Goal: Transaction & Acquisition: Purchase product/service

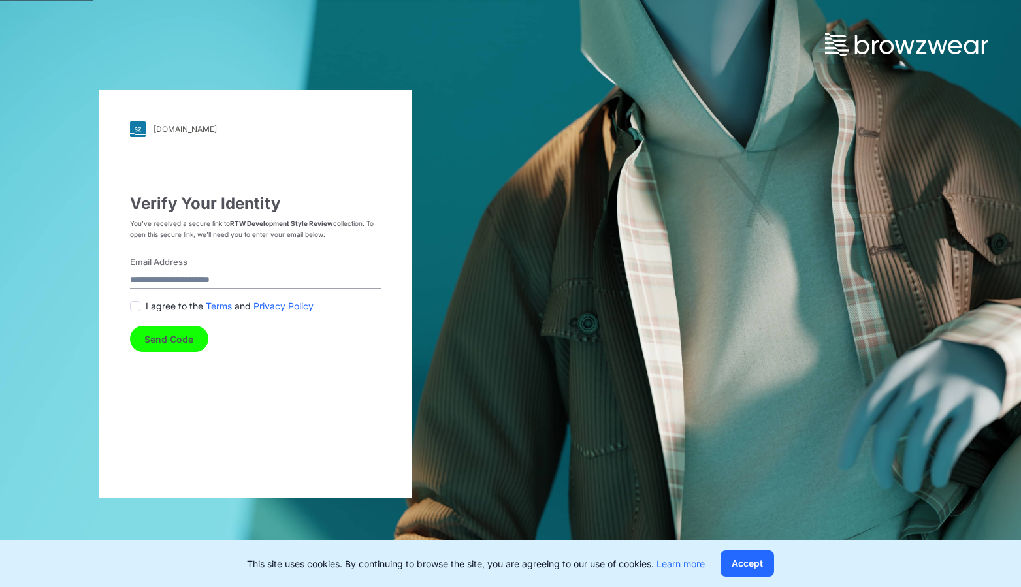
click at [139, 276] on input "Email Address" at bounding box center [255, 280] width 251 height 18
type input "**********"
drag, startPoint x: 136, startPoint y: 305, endPoint x: 167, endPoint y: 342, distance: 48.2
click at [135, 306] on span at bounding box center [135, 306] width 10 height 10
click at [178, 349] on button "Send Code" at bounding box center [169, 339] width 78 height 26
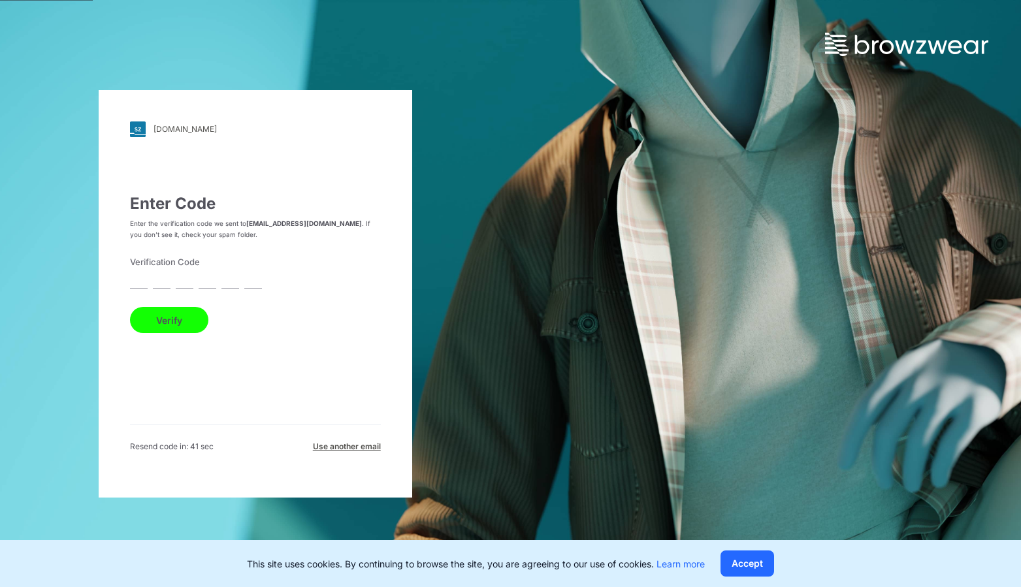
click at [127, 280] on div "designcollective.stylezone.com Loading... Enter Code Enter the verification cod…" at bounding box center [256, 294] width 314 height 408
click at [133, 282] on input "text" at bounding box center [139, 280] width 18 height 18
paste input "*"
type input "*"
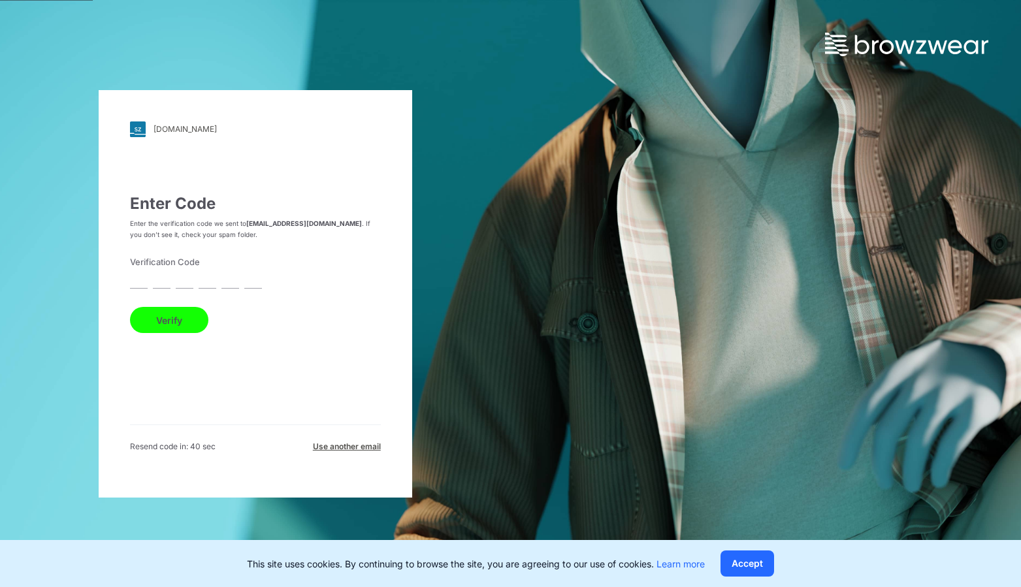
type input "*"
click at [174, 317] on button "Verify" at bounding box center [169, 320] width 78 height 26
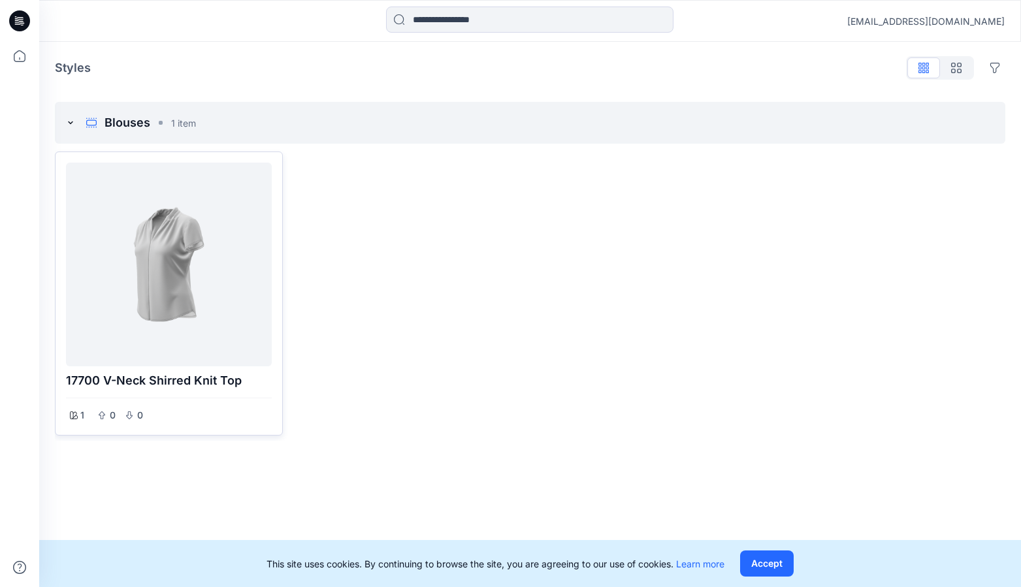
click at [177, 317] on div at bounding box center [168, 264] width 195 height 193
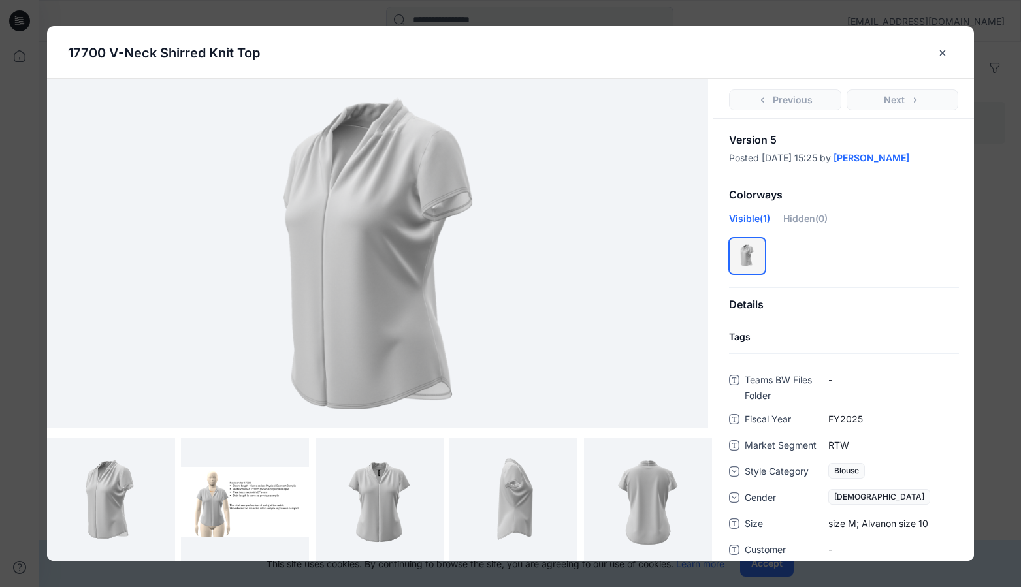
click at [327, 229] on img at bounding box center [377, 253] width 581 height 349
drag, startPoint x: 421, startPoint y: 51, endPoint x: 418, endPoint y: 29, distance: 21.8
click at [418, 29] on div "17700 V-Neck Shirred Knit Top" at bounding box center [510, 52] width 885 height 53
click at [378, 490] on img at bounding box center [379, 502] width 103 height 128
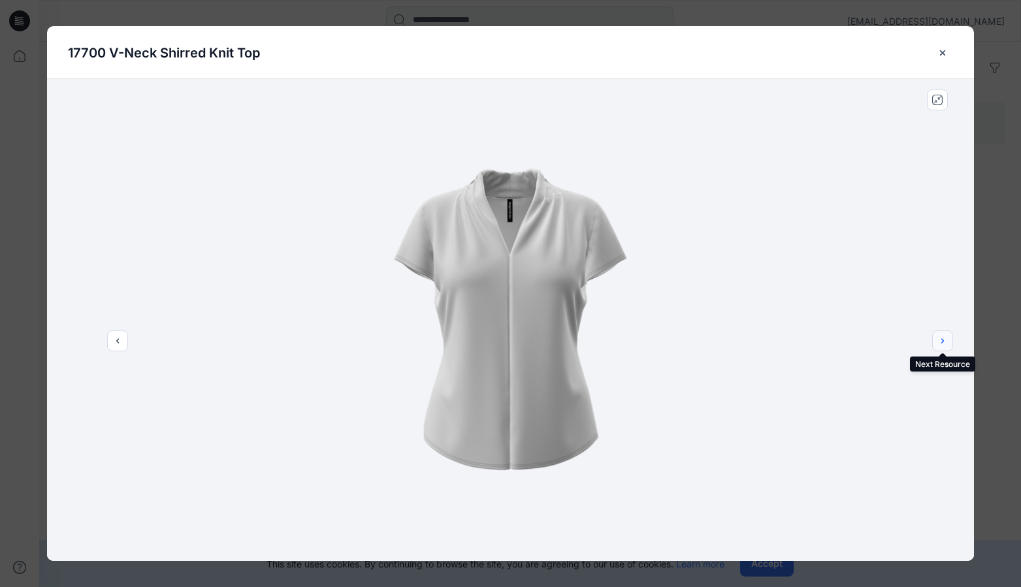
click at [942, 338] on icon "next" at bounding box center [942, 341] width 10 height 10
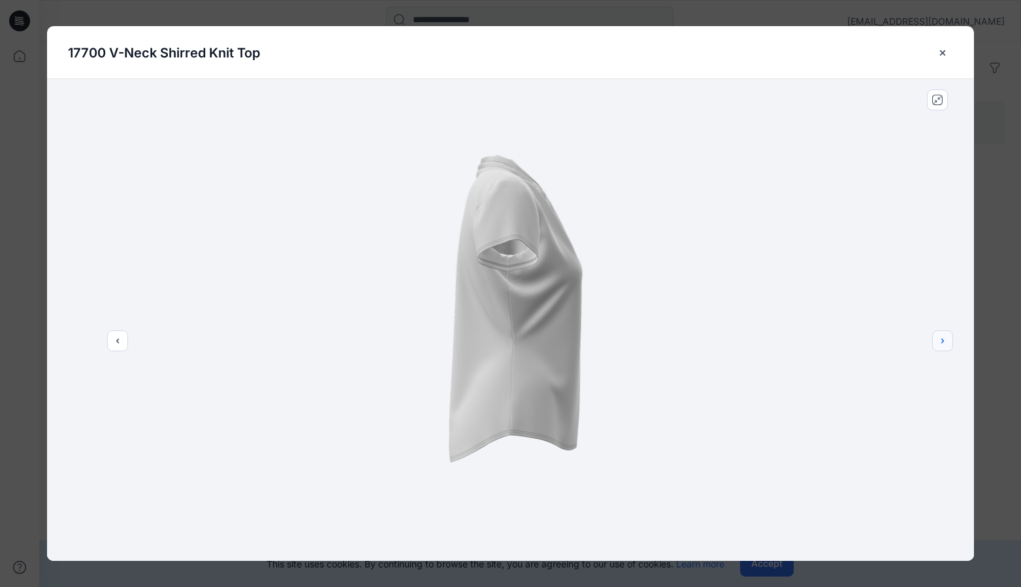
click at [942, 338] on icon "next" at bounding box center [942, 340] width 3 height 5
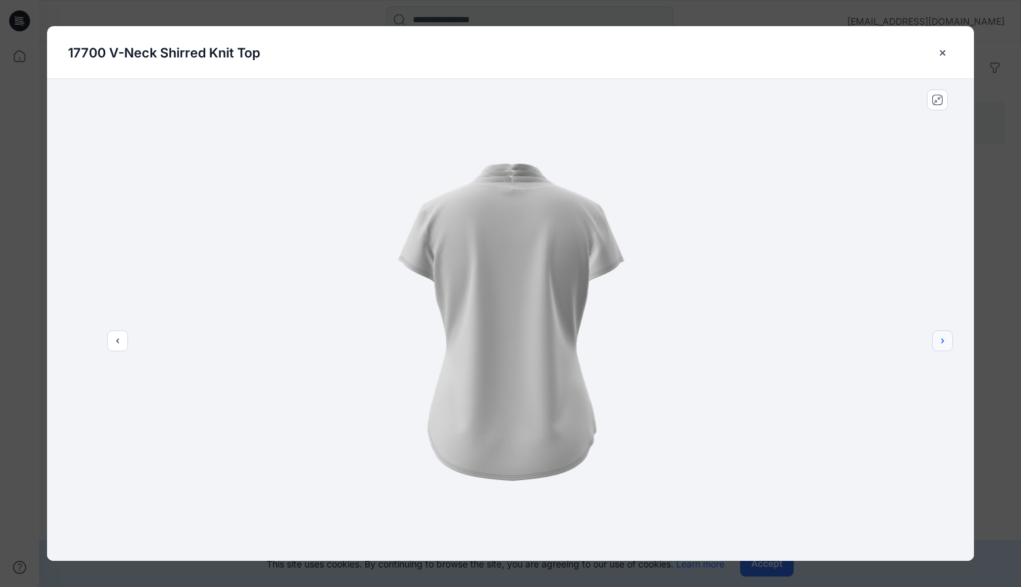
click at [942, 338] on icon "next" at bounding box center [942, 340] width 3 height 5
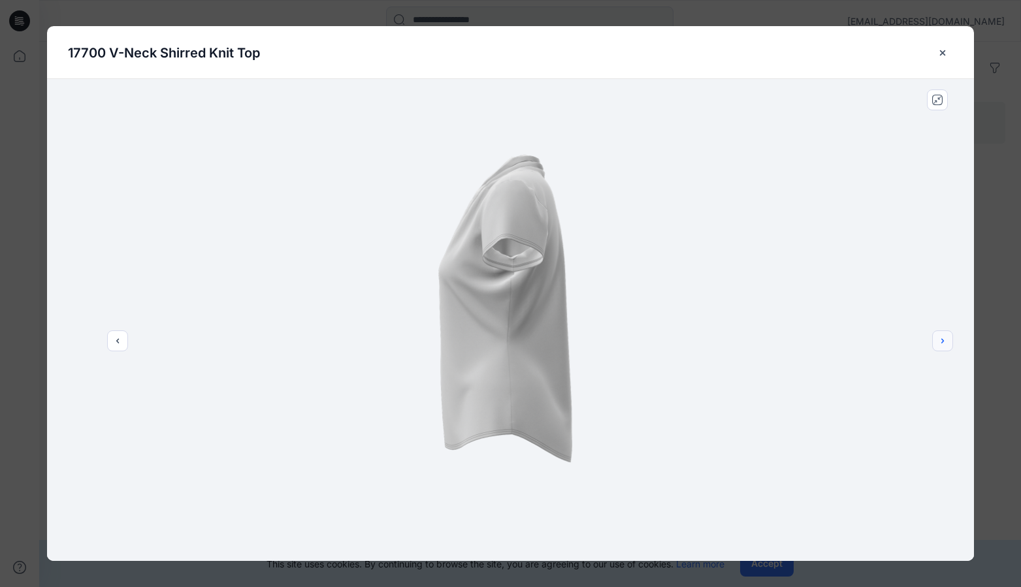
click at [942, 338] on icon "next" at bounding box center [942, 340] width 3 height 5
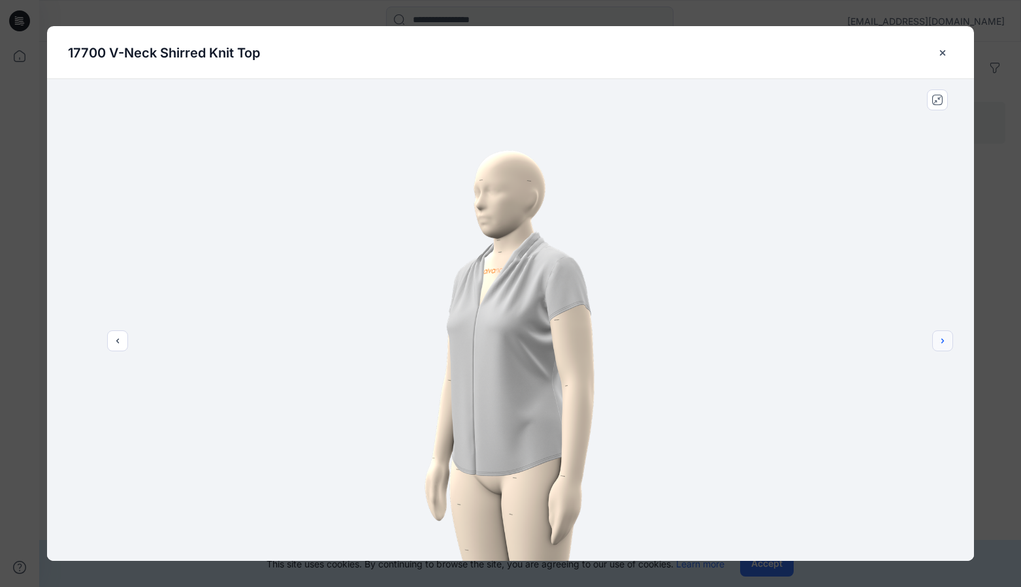
click at [942, 338] on icon "next" at bounding box center [942, 340] width 3 height 5
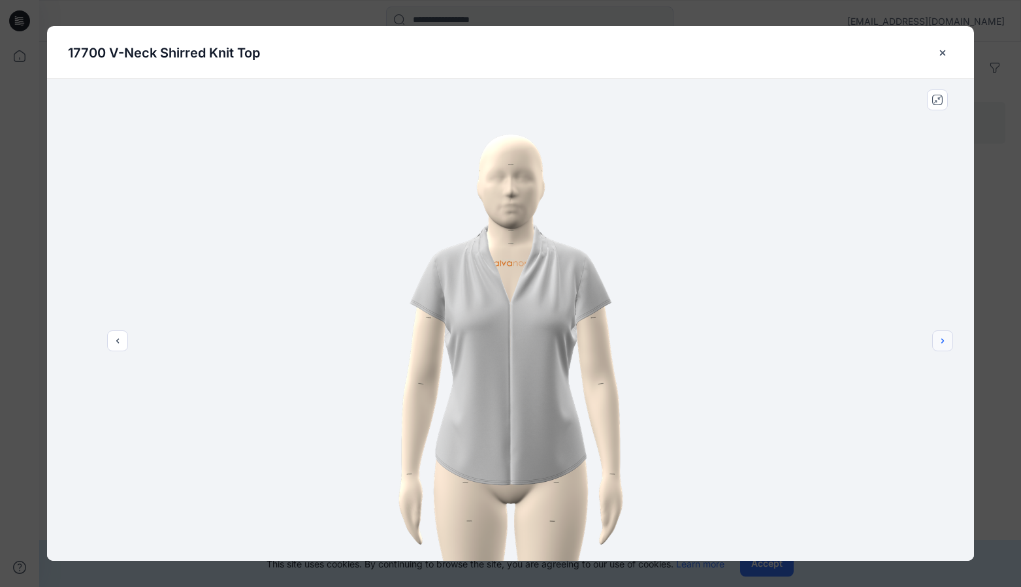
click at [942, 338] on icon "next" at bounding box center [942, 340] width 3 height 5
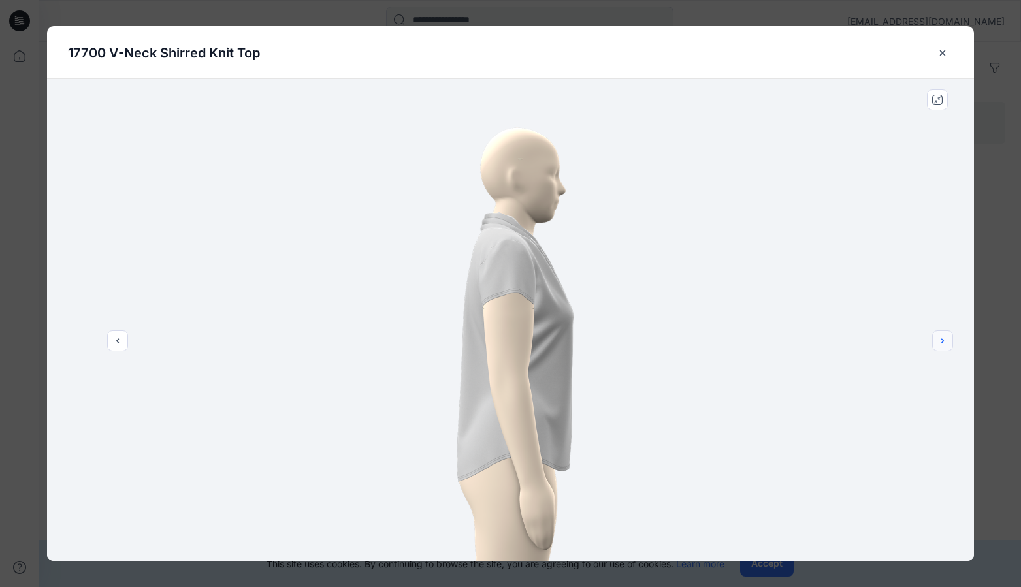
click at [942, 338] on icon "next" at bounding box center [942, 340] width 3 height 5
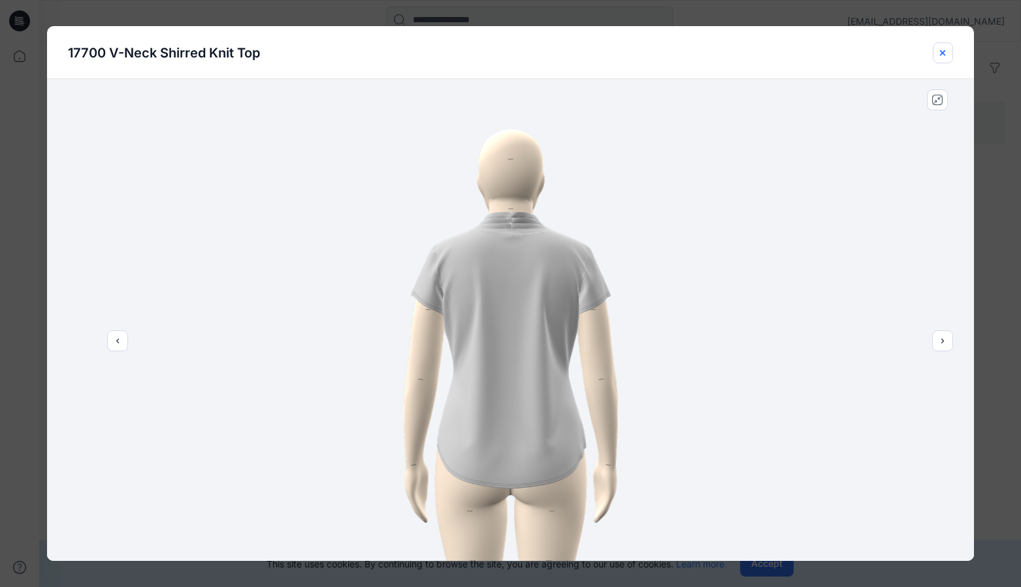
click at [941, 50] on icon "close-btn" at bounding box center [942, 53] width 10 height 10
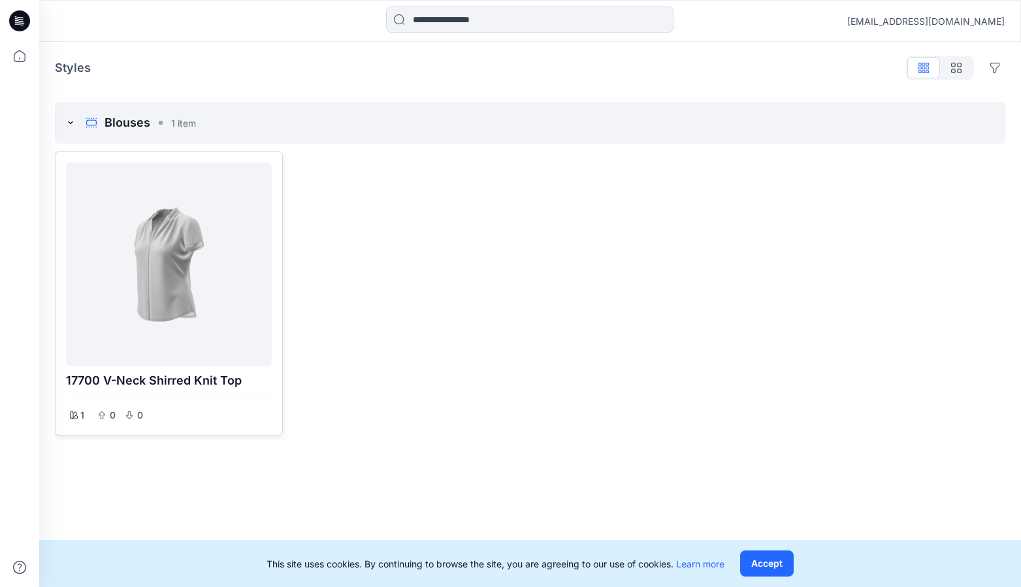
click at [177, 262] on div at bounding box center [168, 264] width 195 height 193
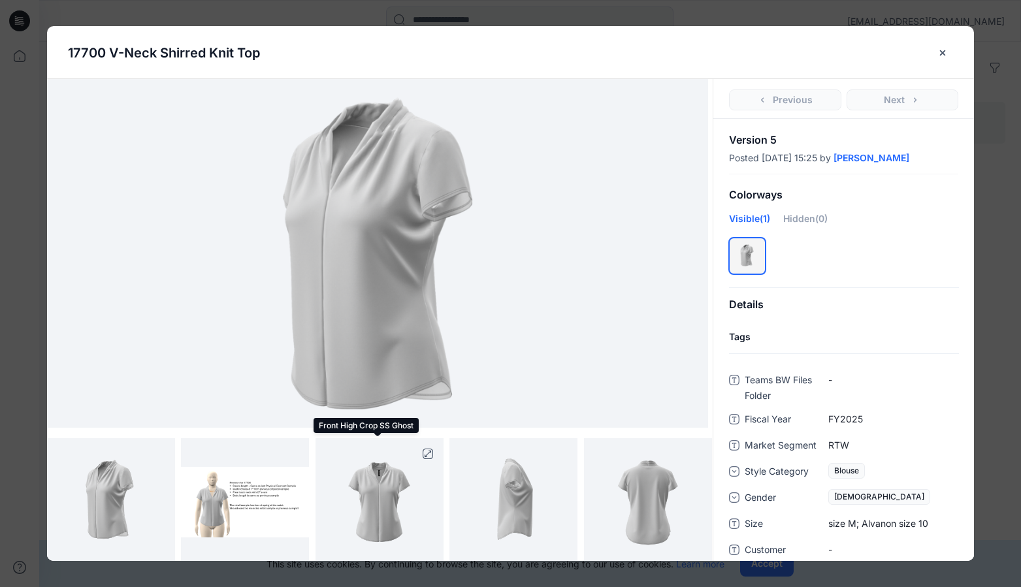
click at [359, 482] on img at bounding box center [379, 502] width 103 height 128
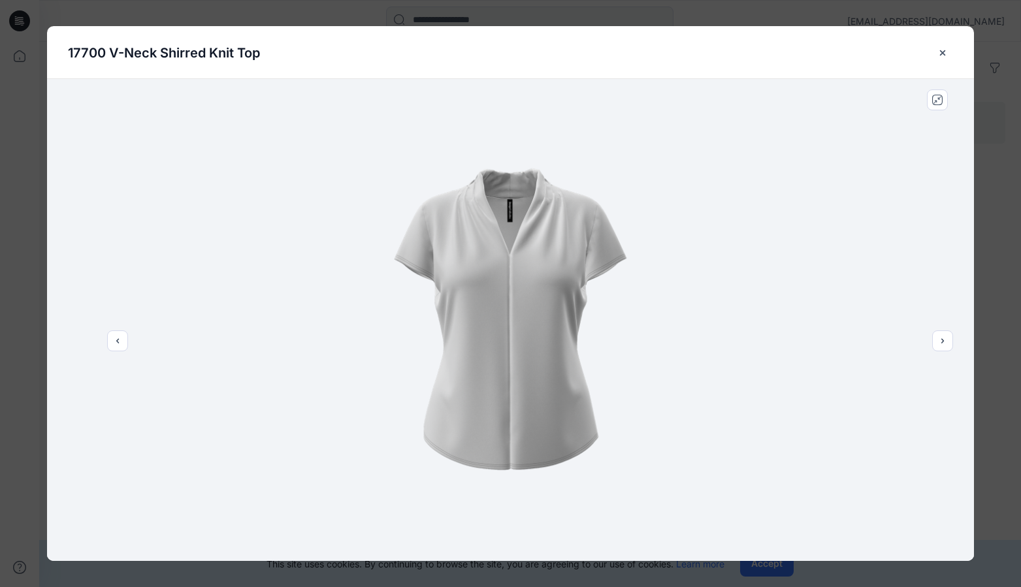
click at [520, 219] on img at bounding box center [509, 320] width 385 height 482
click at [534, 408] on img at bounding box center [509, 320] width 385 height 482
click at [939, 341] on icon "next" at bounding box center [942, 341] width 10 height 10
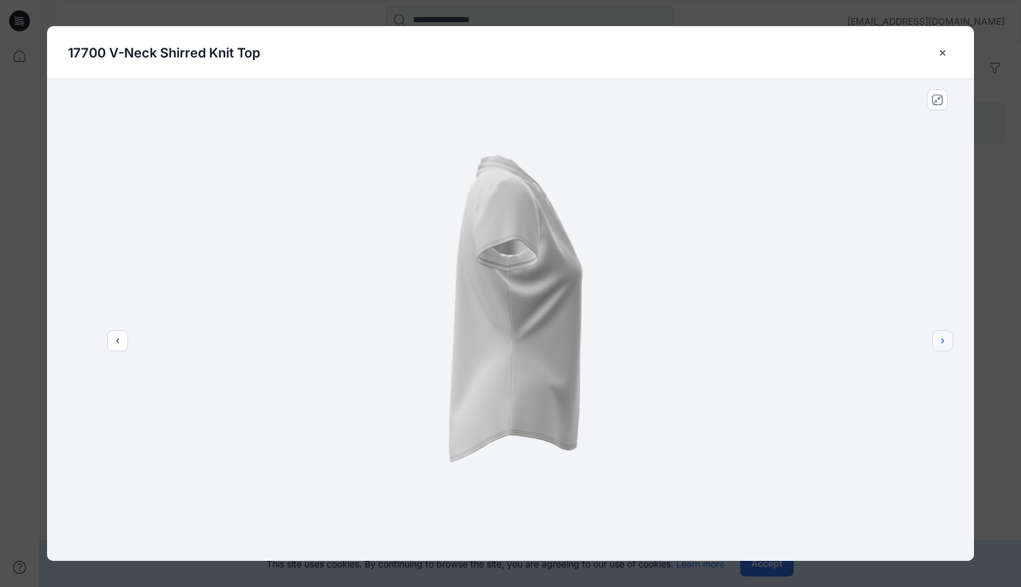
click at [939, 341] on icon "next" at bounding box center [942, 341] width 10 height 10
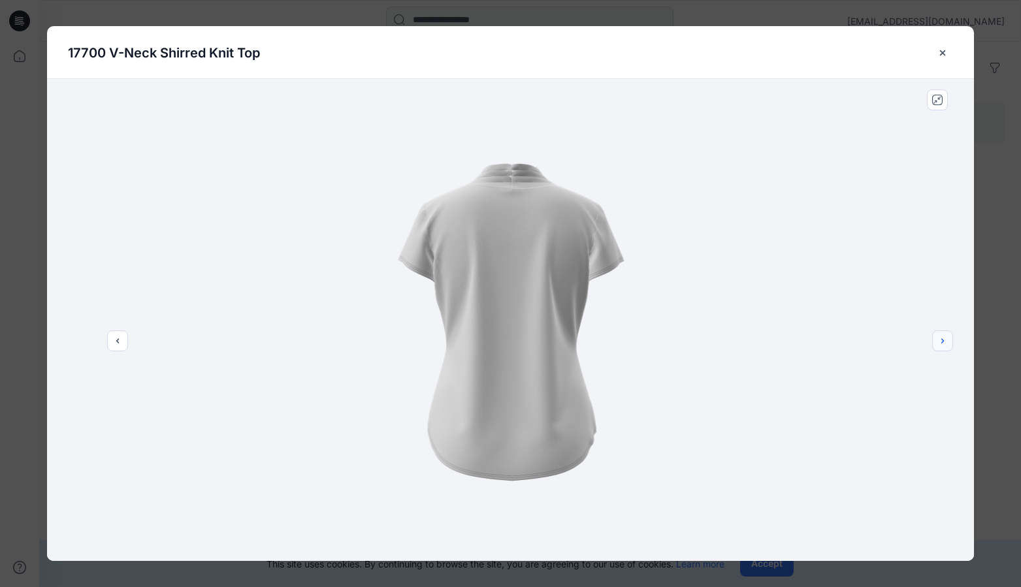
click at [939, 341] on icon "next" at bounding box center [942, 341] width 10 height 10
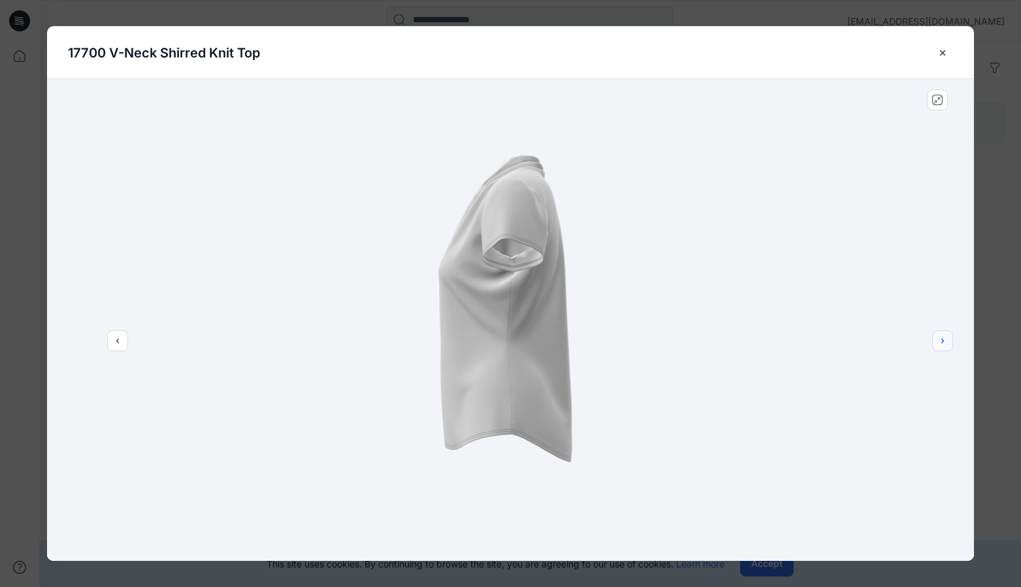
click at [939, 341] on icon "next" at bounding box center [942, 341] width 10 height 10
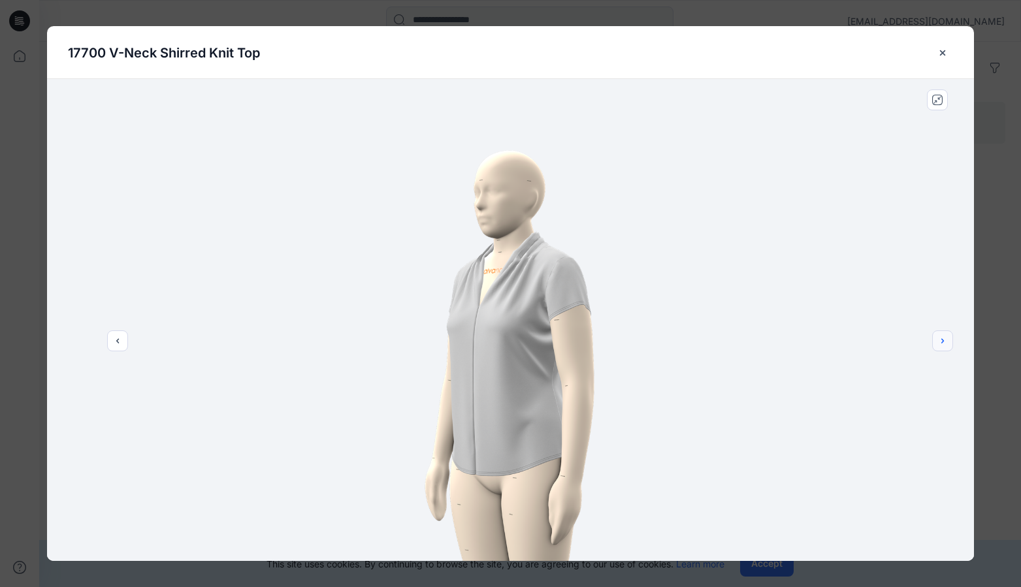
click at [939, 341] on icon "next" at bounding box center [942, 341] width 10 height 10
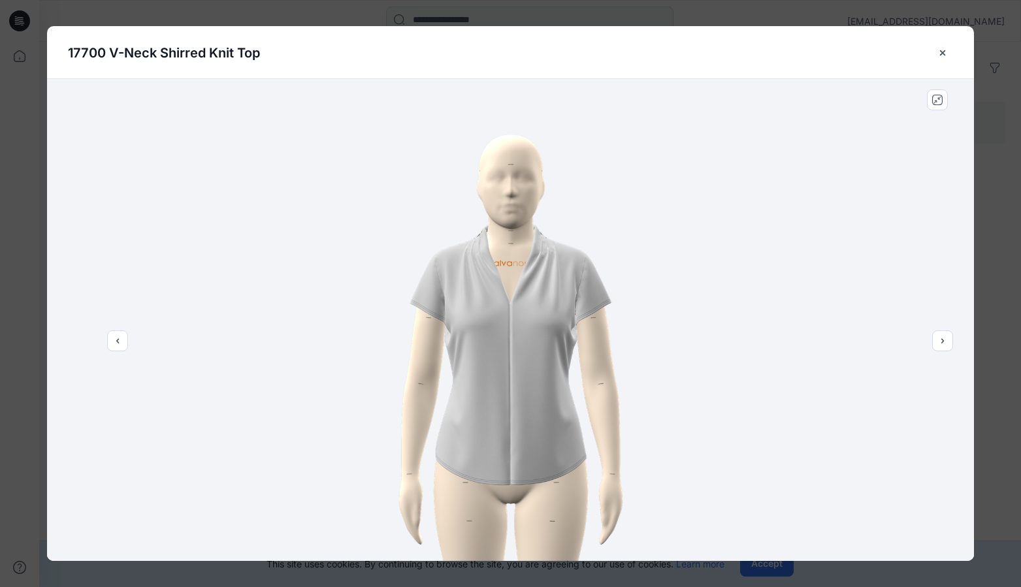
click at [490, 285] on img at bounding box center [511, 320] width 482 height 482
click at [946, 344] on icon "next" at bounding box center [942, 341] width 10 height 10
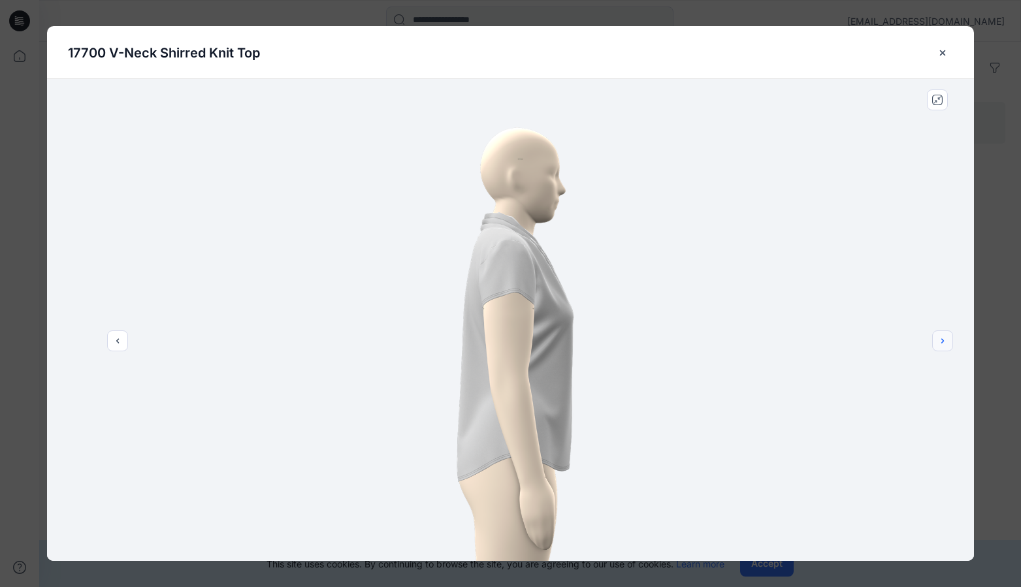
click at [946, 344] on icon "next" at bounding box center [942, 341] width 10 height 10
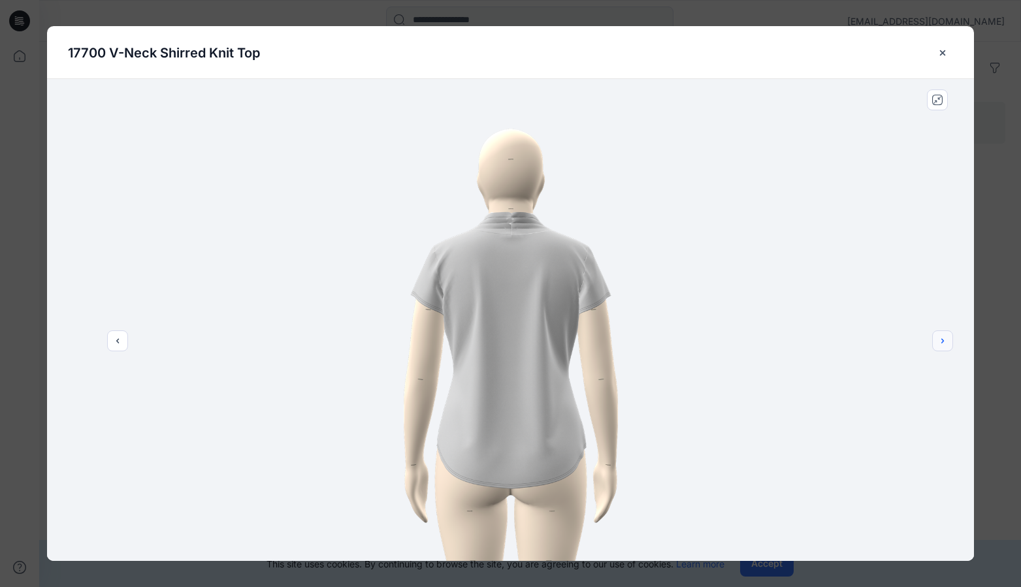
click at [946, 344] on icon "next" at bounding box center [942, 341] width 10 height 10
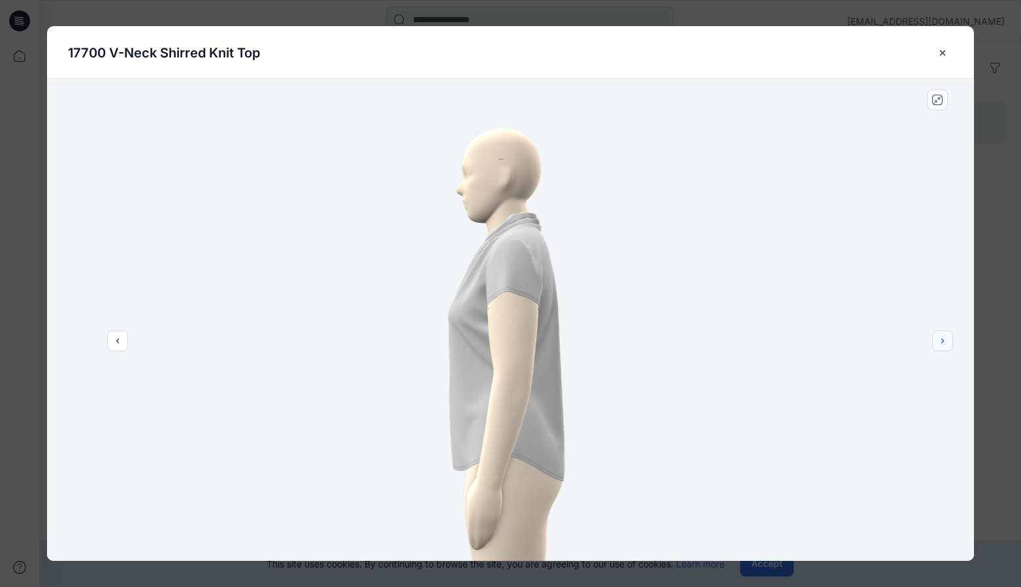
click at [946, 344] on icon "next" at bounding box center [942, 341] width 10 height 10
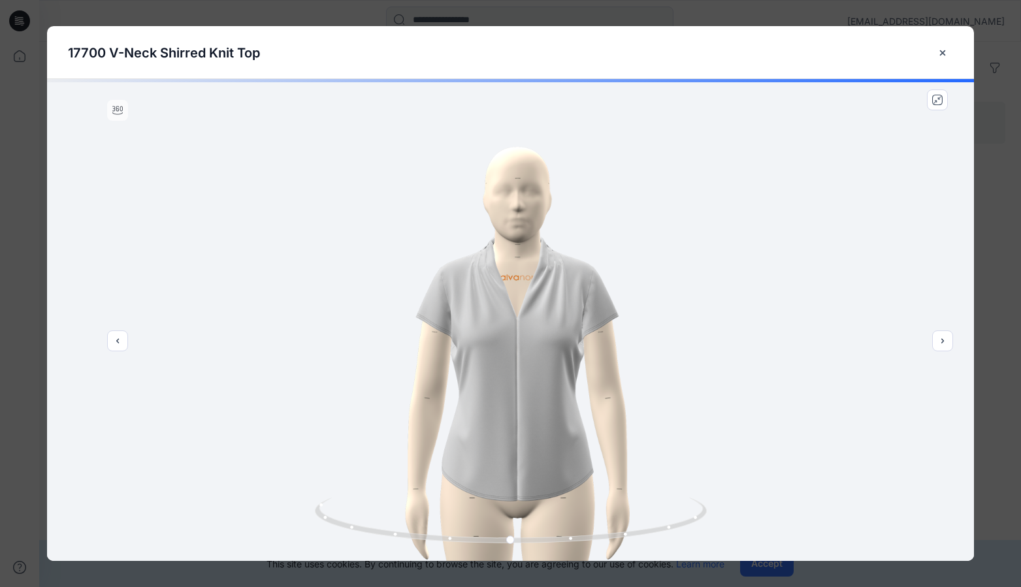
drag, startPoint x: 946, startPoint y: 344, endPoint x: 696, endPoint y: 385, distance: 252.9
click at [727, 437] on div at bounding box center [510, 320] width 927 height 482
click at [496, 284] on div at bounding box center [510, 320] width 927 height 482
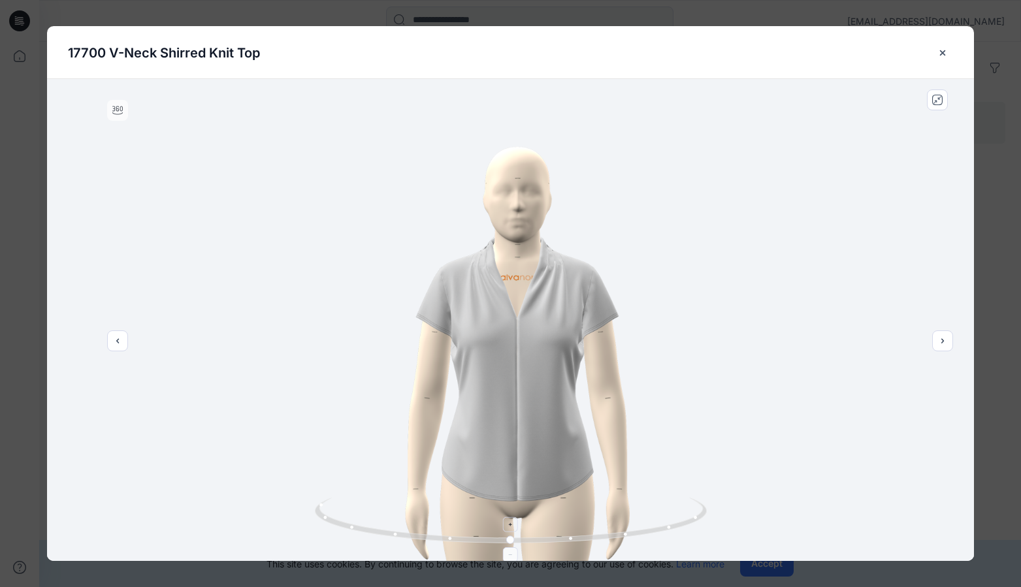
click at [510, 525] on icon at bounding box center [511, 524] width 3 height 3
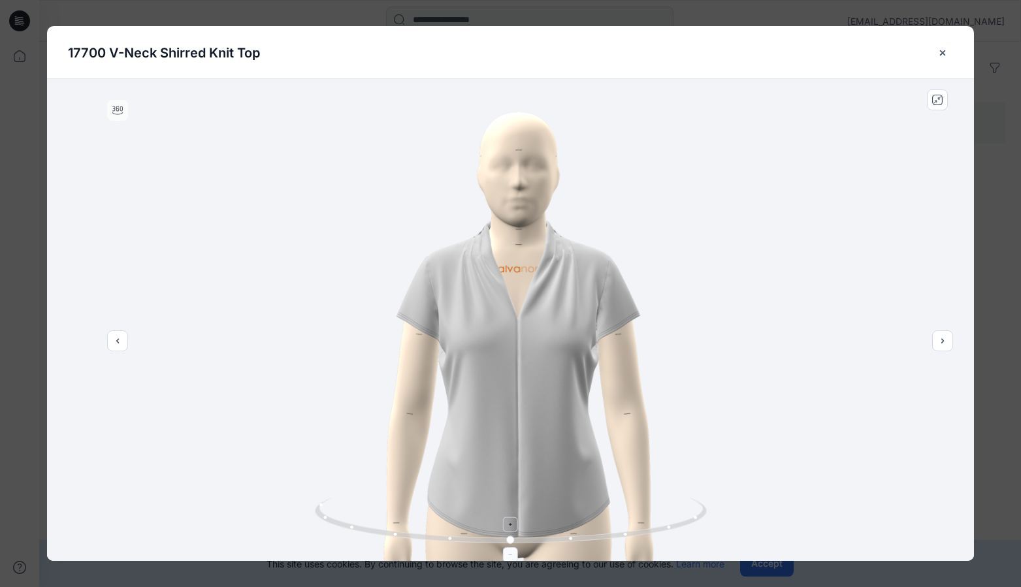
click at [510, 525] on icon at bounding box center [511, 524] width 3 height 3
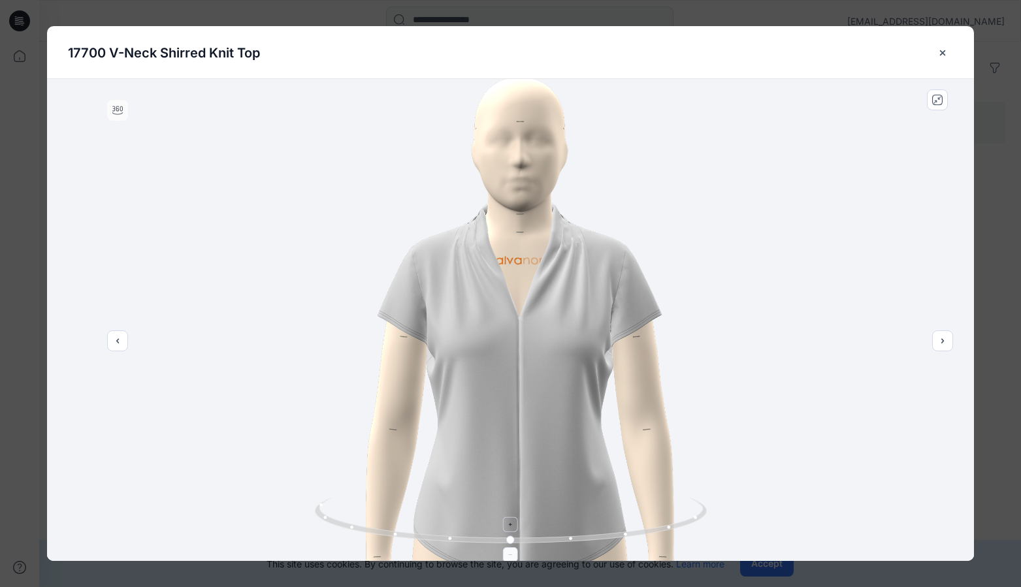
click at [510, 525] on icon at bounding box center [511, 524] width 3 height 3
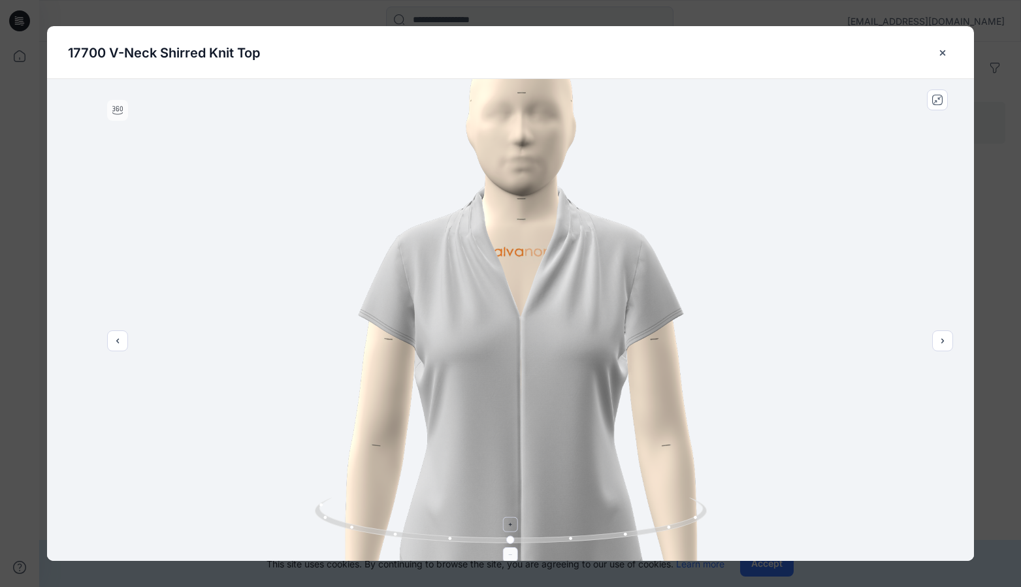
click at [510, 525] on icon at bounding box center [511, 524] width 3 height 3
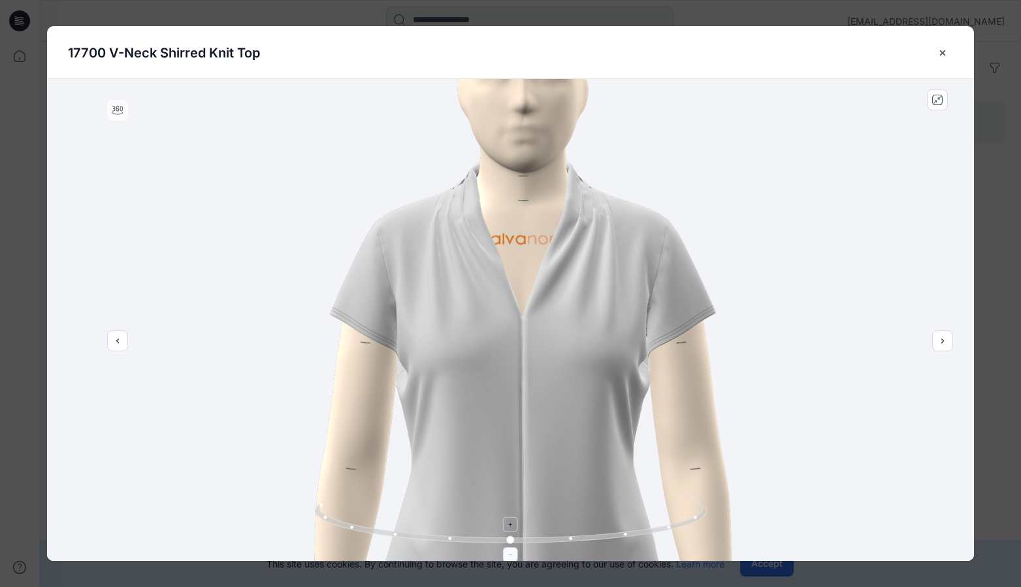
click at [510, 525] on icon at bounding box center [511, 524] width 3 height 3
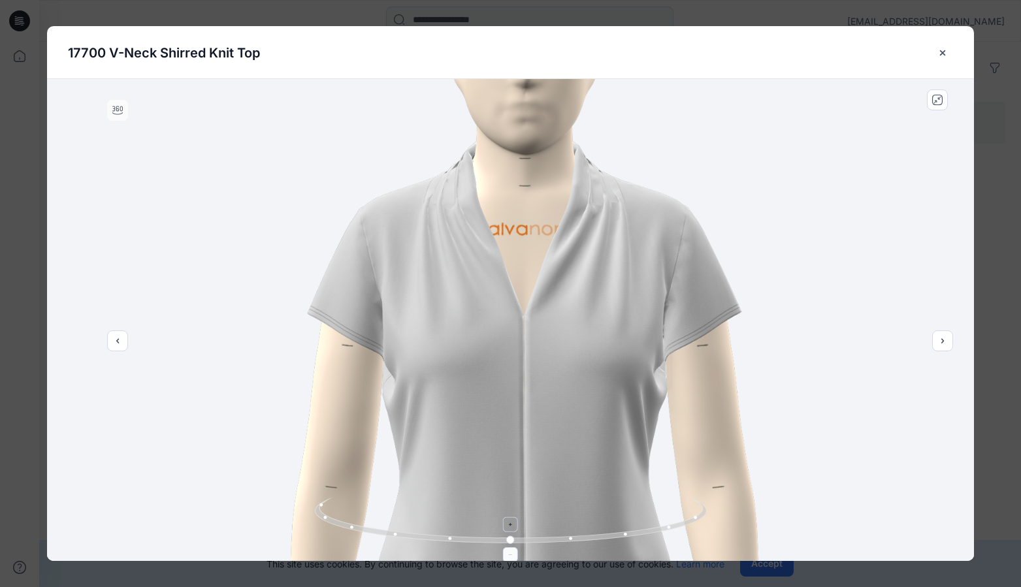
click at [510, 525] on icon at bounding box center [511, 524] width 3 height 3
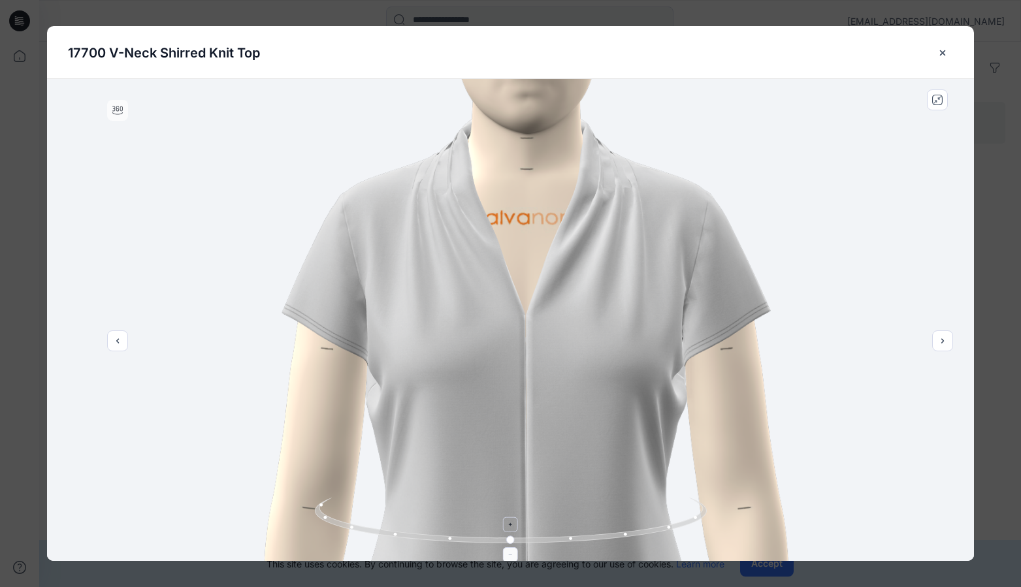
click at [510, 525] on icon at bounding box center [511, 524] width 3 height 3
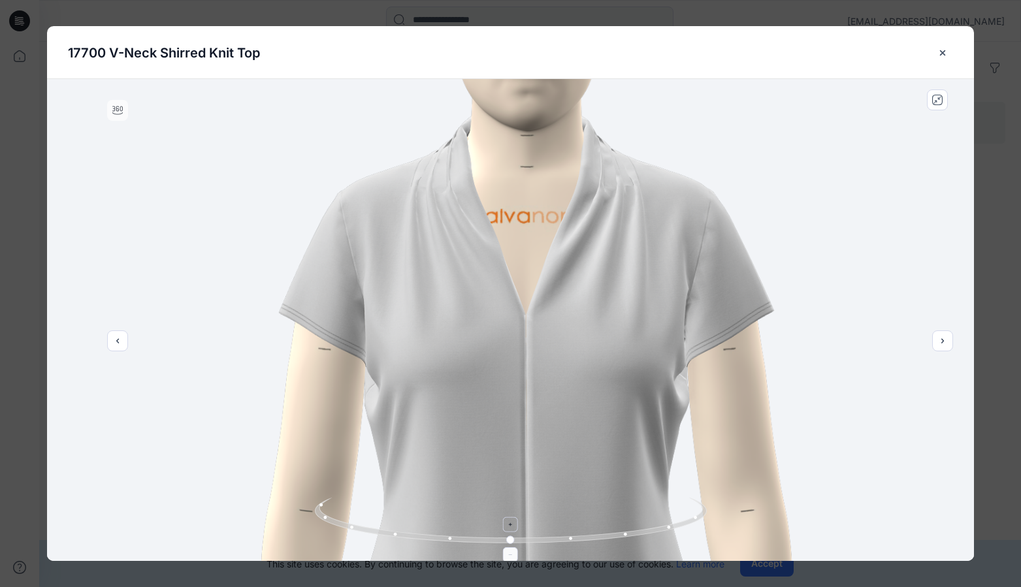
click at [510, 525] on foreignobject at bounding box center [510, 524] width 15 height 15
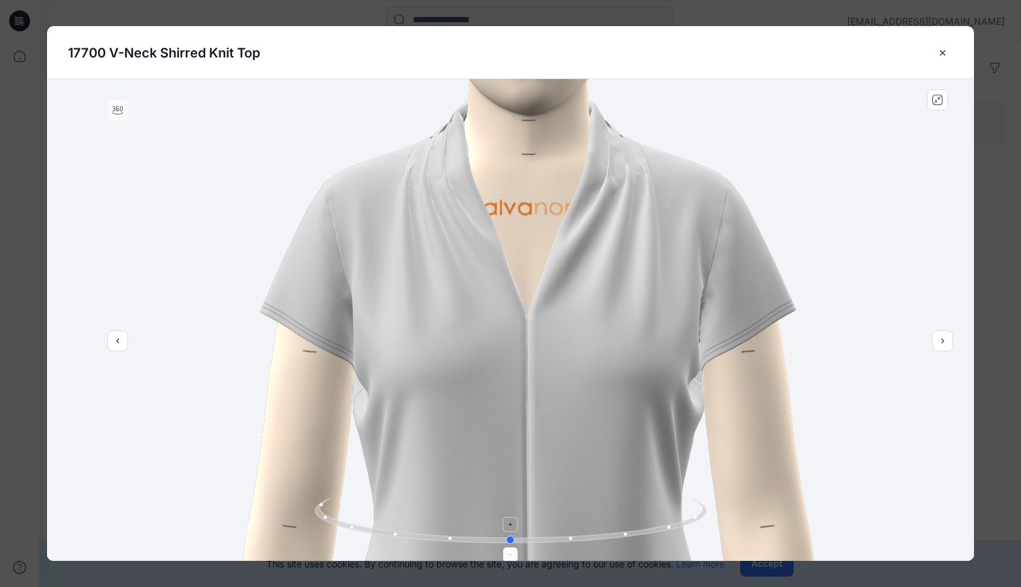
click at [510, 525] on foreignobject at bounding box center [510, 524] width 15 height 15
